Goal: Task Accomplishment & Management: Use online tool/utility

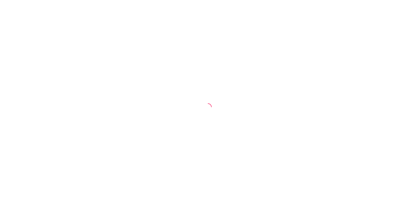
select select "30"
select select "HIGHEST_TOTAL_SPENT_WITH_ORDERS"
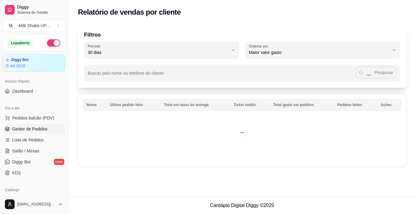
click at [38, 126] on span "Gestor de Pedidos" at bounding box center [29, 129] width 35 height 6
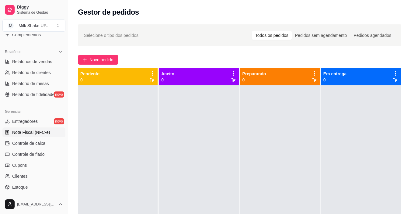
scroll to position [183, 0]
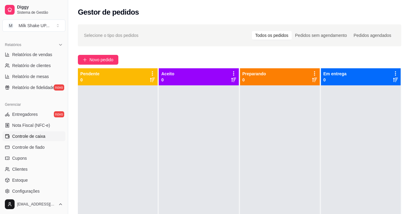
click at [35, 136] on span "Controle de caixa" at bounding box center [28, 136] width 33 height 6
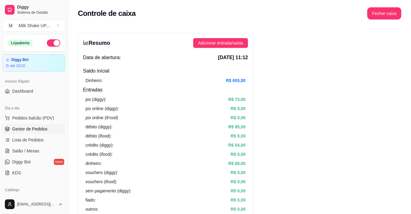
click at [33, 128] on span "Gestor de Pedidos" at bounding box center [29, 129] width 35 height 6
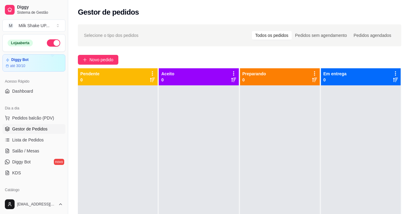
click at [112, 55] on div "Selecione o tipo dos pedidos Todos os pedidos Pedidos sem agendamento Pedidos a…" at bounding box center [239, 155] width 343 height 269
click at [90, 64] on button "Novo pedido" at bounding box center [98, 60] width 41 height 10
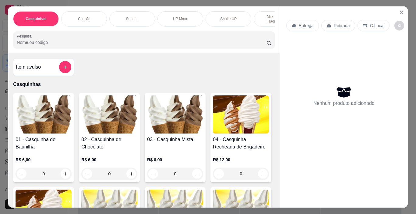
drag, startPoint x: 163, startPoint y: 27, endPoint x: 201, endPoint y: 29, distance: 38.4
click at [201, 29] on div "Casquinhas Cascão Sundae UP Maxx Shake UP Milk Shakes Tradicionais Milk Shakes …" at bounding box center [143, 29] width 271 height 47
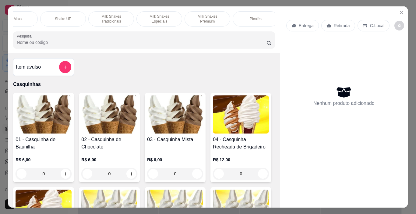
scroll to position [0, 169]
click at [172, 14] on div "Milk Shakes Especiais" at bounding box center [156, 18] width 46 height 15
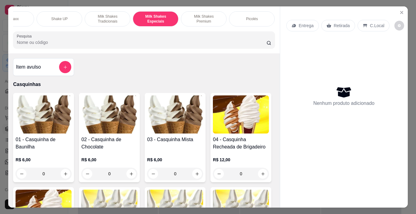
scroll to position [15, 0]
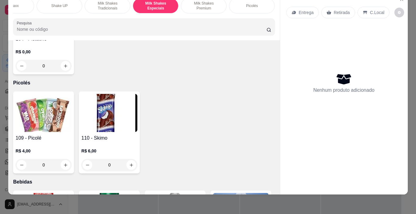
click at [196, 4] on div "Milk Shakes Premium" at bounding box center [204, 5] width 46 height 15
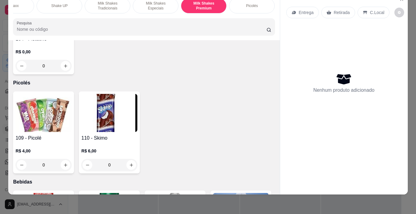
scroll to position [3015, 0]
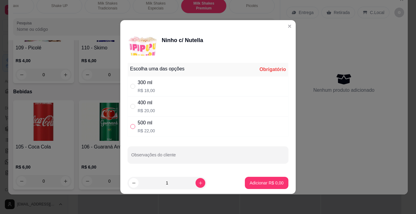
click at [130, 127] on div "500 ml R$ 22,00" at bounding box center [208, 126] width 161 height 20
radio input "true"
click at [259, 176] on footer "1 Adicionar R$ 22,00" at bounding box center [207, 183] width 175 height 22
click at [268, 180] on p "Adicionar R$ 22,00" at bounding box center [265, 183] width 36 height 6
type input "1"
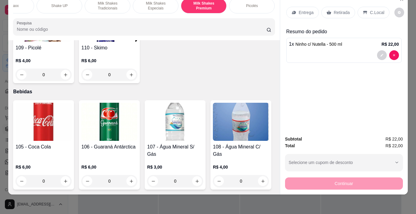
scroll to position [2832, 0]
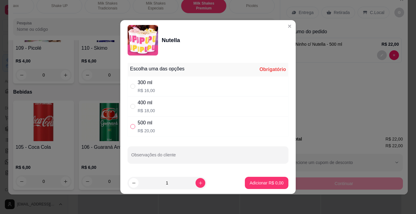
click at [132, 127] on label "" at bounding box center [132, 126] width 5 height 7
radio input "true"
click at [252, 182] on p "Adicionar R$ 20,00" at bounding box center [265, 183] width 36 height 6
type input "1"
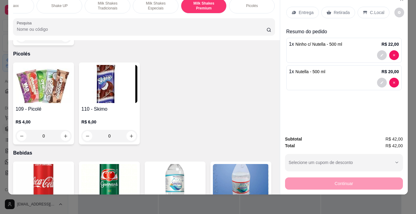
drag, startPoint x: 110, startPoint y: 6, endPoint x: 112, endPoint y: 31, distance: 25.0
click at [110, 6] on p "Milk Shakes Tradicionais" at bounding box center [107, 6] width 35 height 10
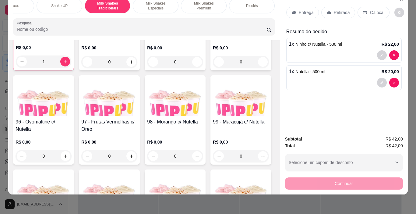
scroll to position [2488, 0]
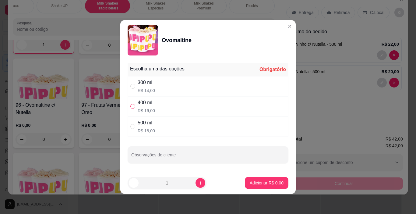
click at [133, 104] on input "" at bounding box center [132, 106] width 5 height 5
radio input "true"
click at [259, 181] on p "Adicionar R$ 16,00" at bounding box center [265, 183] width 36 height 6
type input "1"
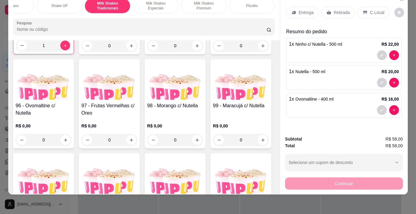
click at [370, 9] on p "C.Local" at bounding box center [377, 12] width 14 height 6
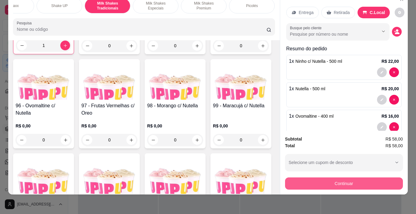
click at [357, 177] on button "Continuar" at bounding box center [344, 183] width 118 height 12
click at [365, 177] on button "Continuar" at bounding box center [344, 183] width 118 height 12
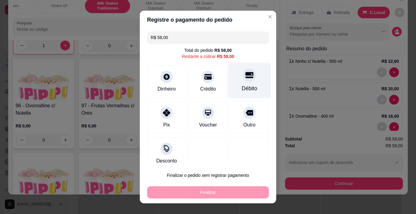
click at [245, 78] on icon at bounding box center [249, 75] width 8 height 6
type input "R$ 0,00"
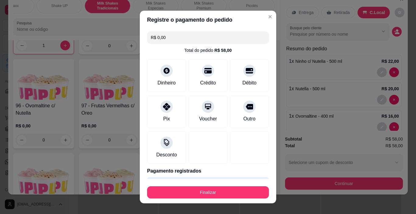
click at [254, 190] on button "Finalizar" at bounding box center [208, 192] width 122 height 12
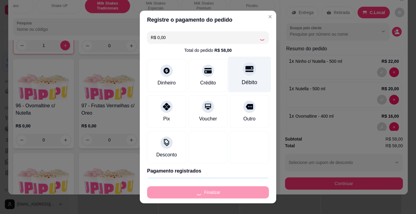
type input "0"
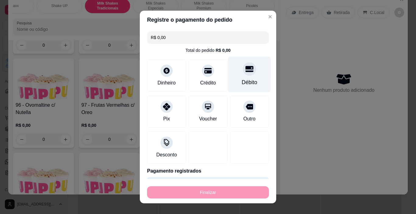
type input "-R$ 58,00"
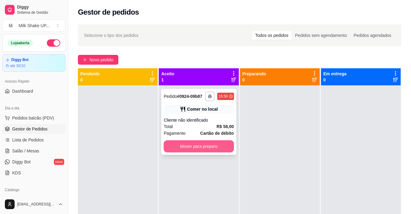
click at [224, 145] on button "Mover para preparo" at bounding box center [199, 146] width 70 height 12
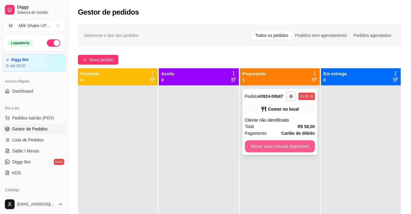
click at [284, 145] on button "Mover para retirada disponível" at bounding box center [280, 146] width 70 height 12
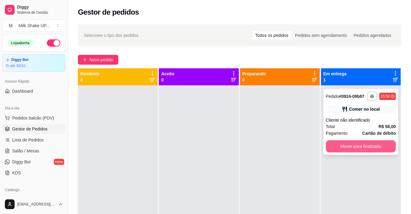
click at [357, 146] on button "Mover para finalizado" at bounding box center [361, 146] width 70 height 12
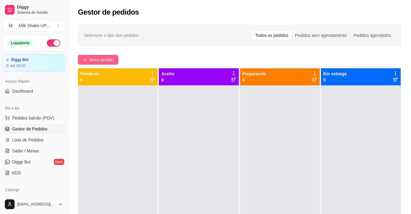
click at [91, 56] on button "Novo pedido" at bounding box center [98, 60] width 41 height 10
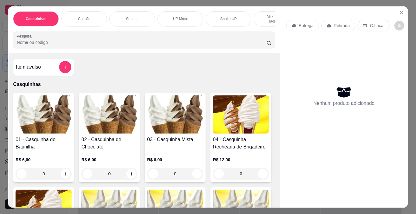
drag, startPoint x: 128, startPoint y: 30, endPoint x: 143, endPoint y: 25, distance: 16.1
click at [143, 25] on div "Casquinhas Cascão Sundae UP Maxx Shake UP Milk Shakes Tradicionais Milk Shakes …" at bounding box center [143, 29] width 271 height 47
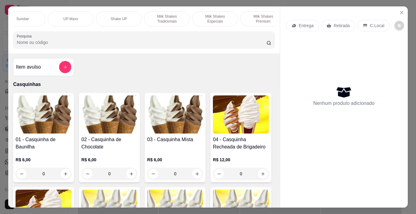
scroll to position [0, 112]
click at [224, 18] on p "Milk Shakes Especiais" at bounding box center [212, 19] width 35 height 10
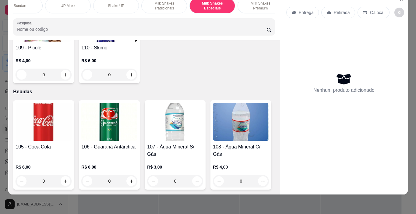
scroll to position [2864, 0]
click at [247, 6] on div "Milk Shakes Premium" at bounding box center [261, 5] width 46 height 15
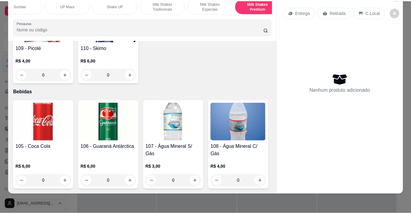
scroll to position [3258, 0]
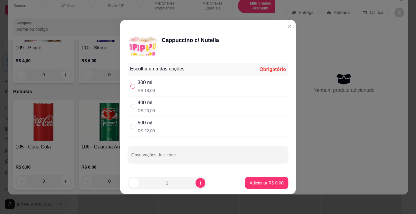
click at [134, 84] on input "" at bounding box center [132, 86] width 5 height 5
radio input "true"
click at [266, 180] on p "Adicionar R$ 18,00" at bounding box center [265, 183] width 36 height 6
type input "1"
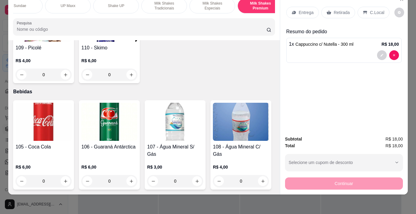
click at [373, 9] on p "C.Local" at bounding box center [377, 12] width 14 height 6
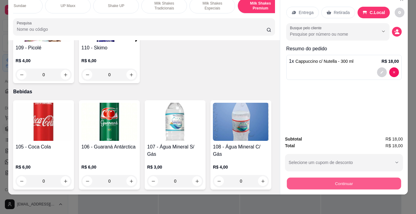
click at [385, 178] on button "Continuar" at bounding box center [344, 184] width 114 height 12
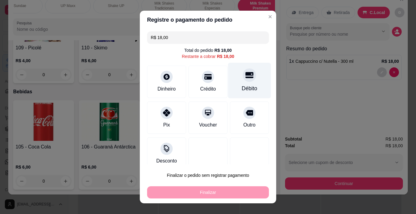
click at [245, 77] on icon at bounding box center [249, 75] width 8 height 8
type input "R$ 0,00"
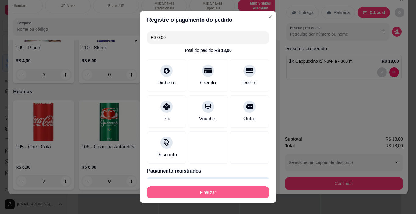
click at [228, 195] on button "Finalizar" at bounding box center [208, 192] width 122 height 12
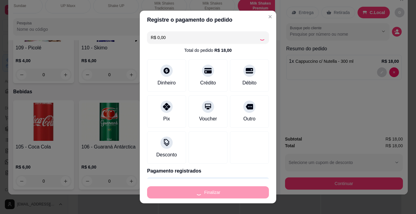
type input "0"
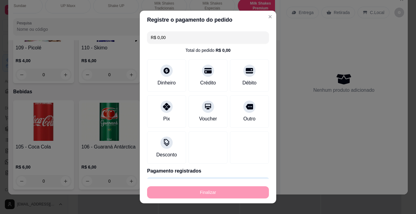
type input "-R$ 18,00"
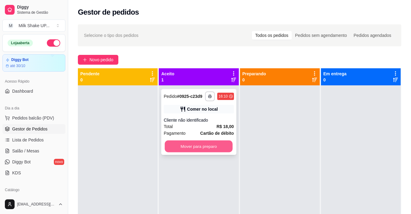
click at [196, 146] on button "Mover para preparo" at bounding box center [199, 146] width 68 height 12
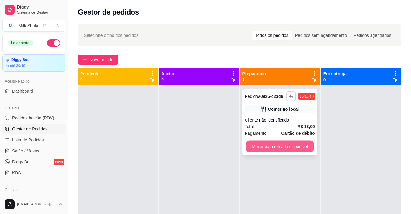
click at [288, 145] on button "Mover para retirada disponível" at bounding box center [280, 146] width 68 height 12
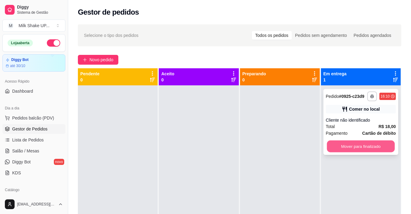
click at [330, 145] on button "Mover para finalizado" at bounding box center [361, 146] width 68 height 12
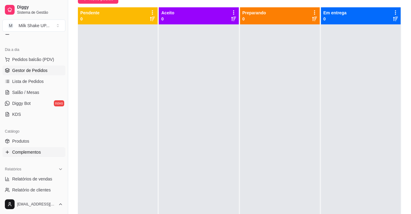
scroll to position [61, 0]
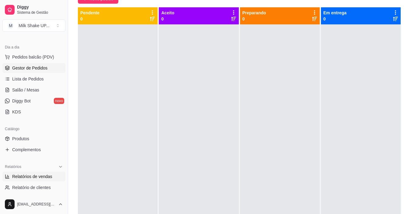
click at [43, 176] on span "Relatórios de vendas" at bounding box center [32, 176] width 40 height 6
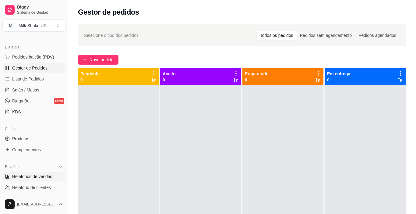
select select "ALL"
select select "0"
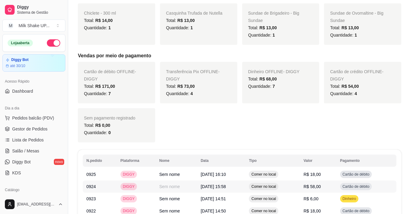
scroll to position [274, 0]
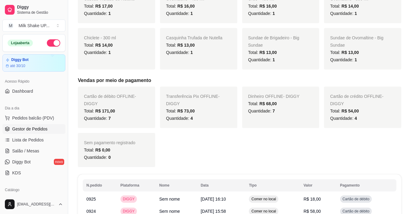
click at [23, 129] on span "Gestor de Pedidos" at bounding box center [29, 129] width 35 height 6
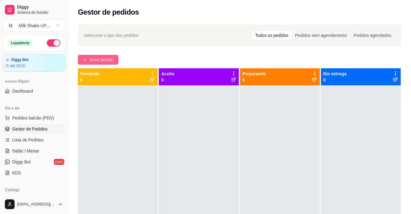
click at [97, 58] on span "Novo pedido" at bounding box center [102, 59] width 24 height 7
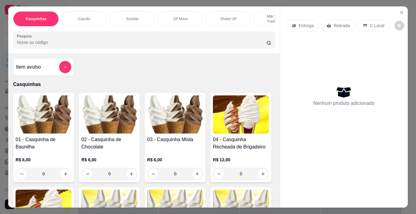
click at [162, 122] on img at bounding box center [175, 114] width 56 height 38
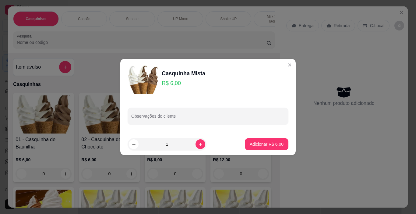
click at [270, 149] on footer "1 Adicionar R$ 6,00" at bounding box center [207, 144] width 175 height 22
click at [270, 147] on button "Adicionar R$ 6,00" at bounding box center [266, 144] width 42 height 12
type input "1"
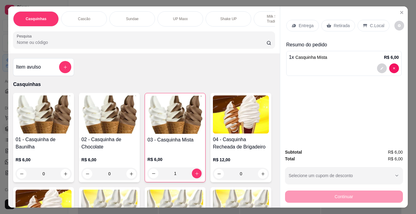
drag, startPoint x: 366, startPoint y: 20, endPoint x: 369, endPoint y: 31, distance: 11.5
click at [366, 20] on div "C.Local" at bounding box center [374, 26] width 32 height 12
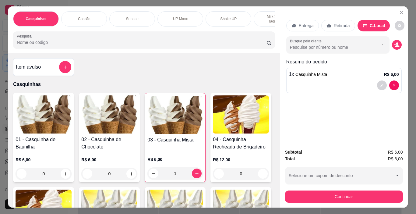
click at [370, 189] on div "Continuar" at bounding box center [344, 196] width 118 height 14
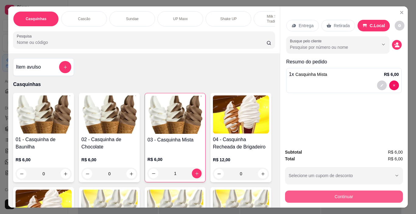
click at [374, 193] on button "Continuar" at bounding box center [344, 196] width 118 height 12
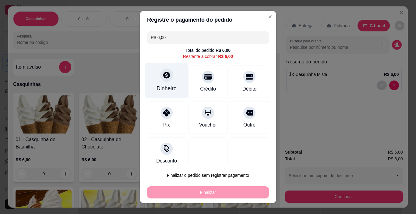
click at [167, 78] on div at bounding box center [166, 75] width 13 height 13
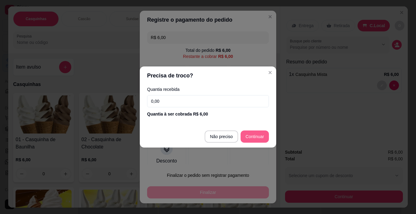
type input "R$ 0,00"
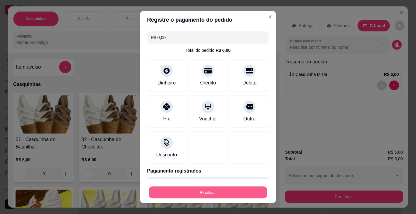
click at [238, 188] on button "Finalizar" at bounding box center [208, 192] width 118 height 12
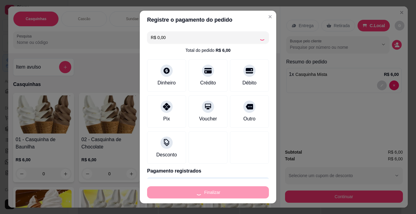
type input "0"
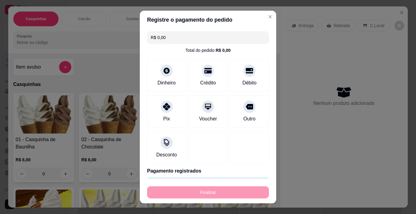
type input "-R$ 6,00"
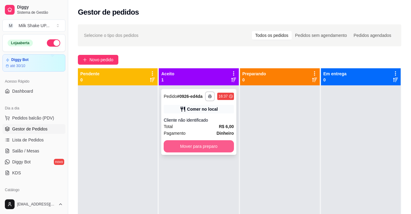
click at [217, 147] on button "Mover para preparo" at bounding box center [199, 146] width 70 height 12
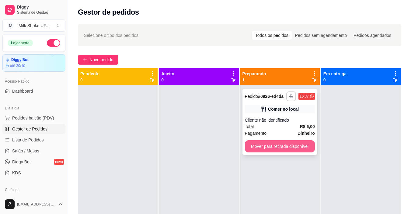
click at [262, 147] on button "Mover para retirada disponível" at bounding box center [280, 146] width 70 height 12
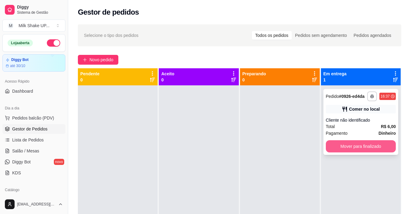
click at [376, 146] on button "Mover para finalizado" at bounding box center [361, 146] width 70 height 12
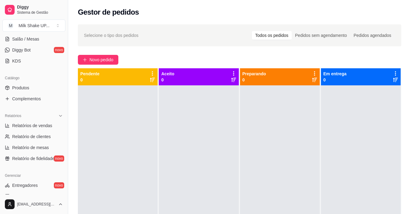
scroll to position [122, 0]
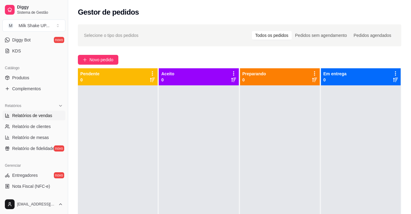
click at [40, 116] on span "Relatórios de vendas" at bounding box center [32, 115] width 40 height 6
select select "ALL"
select select "0"
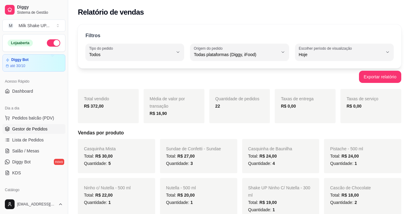
click at [31, 130] on span "Gestor de Pedidos" at bounding box center [29, 129] width 35 height 6
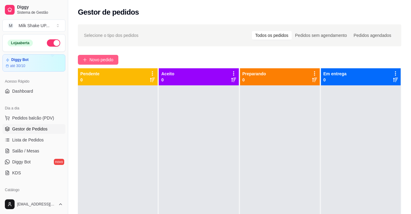
click at [92, 63] on button "Novo pedido" at bounding box center [98, 60] width 41 height 10
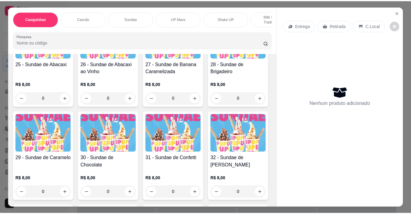
scroll to position [670, 0]
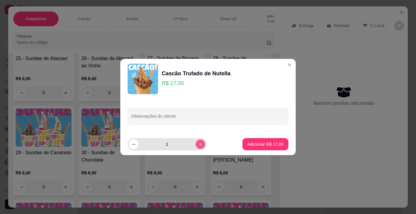
click at [198, 146] on icon "increase-product-quantity" at bounding box center [200, 144] width 5 height 5
type input "2"
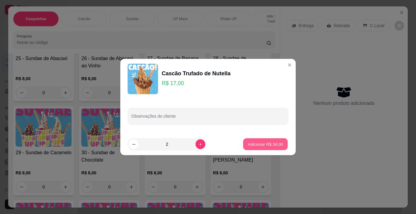
click at [256, 141] on p "Adicionar R$ 34,00" at bounding box center [265, 144] width 35 height 6
type input "2"
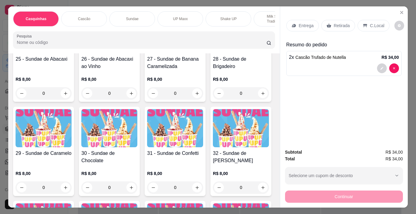
click at [378, 23] on p "C.Local" at bounding box center [377, 26] width 14 height 6
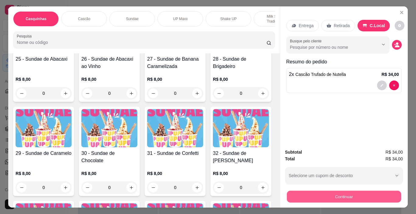
click at [383, 192] on button "Continuar" at bounding box center [344, 197] width 114 height 12
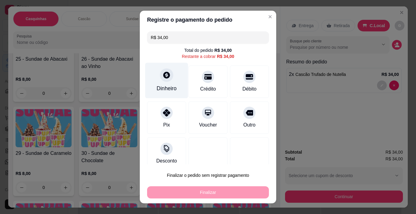
click at [166, 77] on icon at bounding box center [167, 75] width 8 height 8
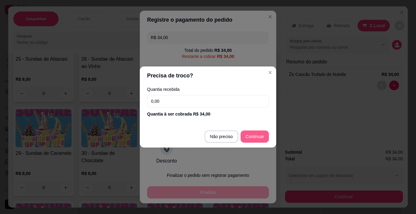
type input "R$ 0,00"
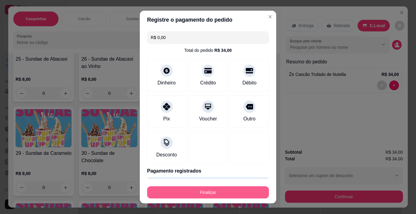
click at [244, 192] on button "Finalizar" at bounding box center [208, 192] width 122 height 12
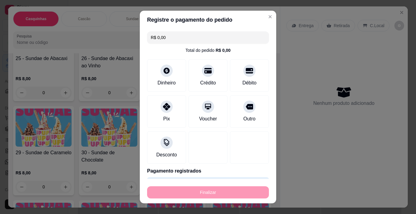
type input "0"
type input "-R$ 34,00"
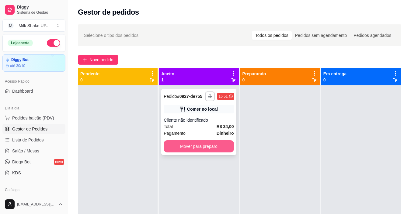
click at [210, 149] on button "Mover para preparo" at bounding box center [199, 146] width 70 height 12
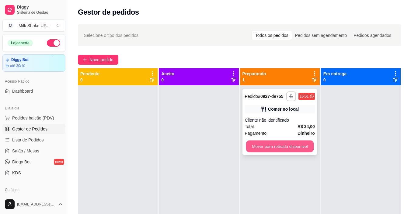
click at [273, 148] on button "Mover para retirada disponível" at bounding box center [280, 146] width 68 height 12
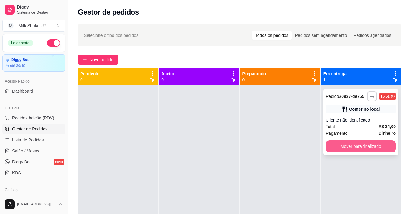
click at [366, 147] on button "Mover para finalizado" at bounding box center [361, 146] width 70 height 12
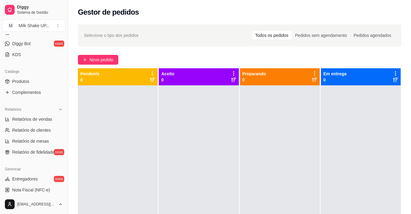
scroll to position [122, 0]
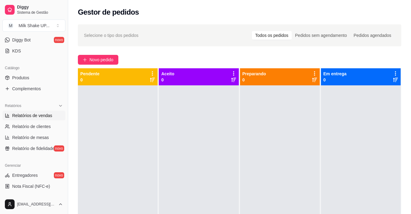
click at [41, 116] on span "Relatórios de vendas" at bounding box center [32, 115] width 40 height 6
